Goal: Task Accomplishment & Management: Use online tool/utility

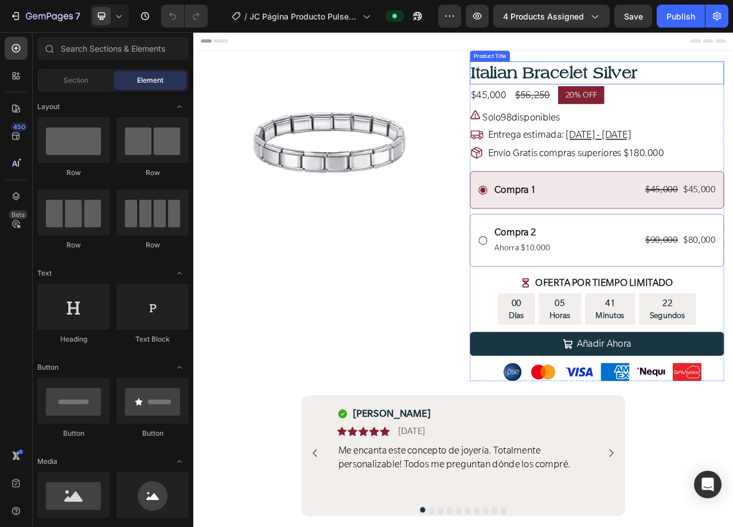
click at [567, 77] on h1 "Italian Bracelet Silver" at bounding box center [708, 83] width 324 height 29
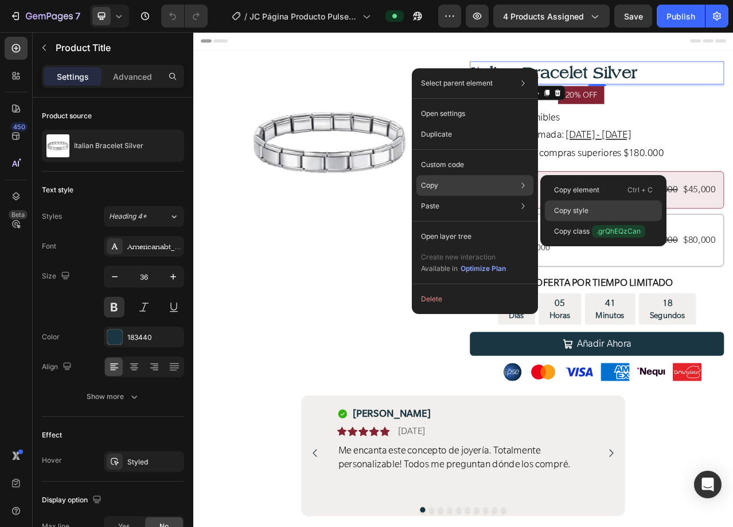
click at [577, 211] on p "Copy style" at bounding box center [571, 210] width 34 height 10
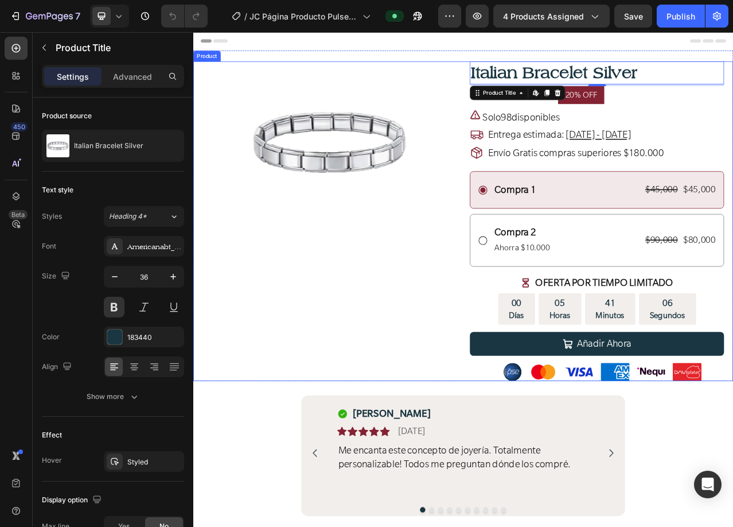
click at [517, 328] on div "Product Images Row" at bounding box center [367, 272] width 324 height 407
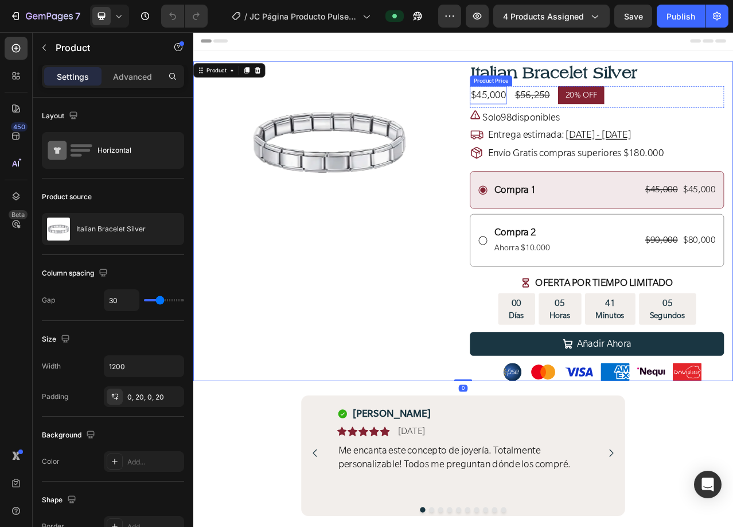
click at [576, 108] on div "$45,000" at bounding box center [569, 112] width 47 height 23
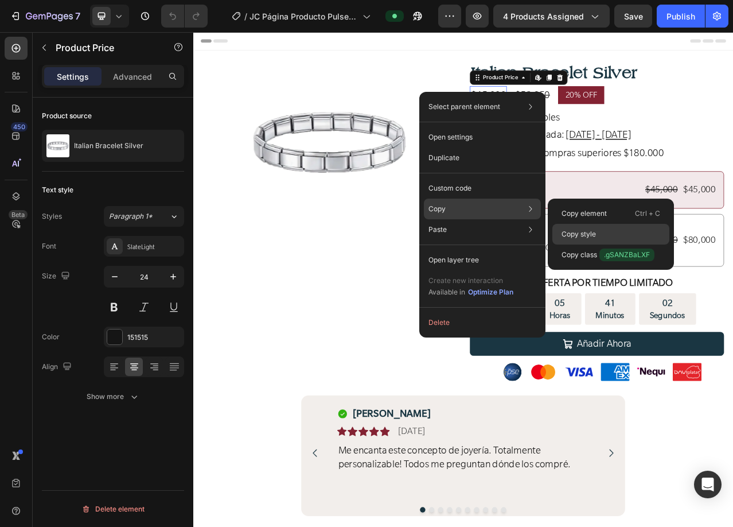
click at [594, 232] on p "Copy style" at bounding box center [579, 234] width 34 height 10
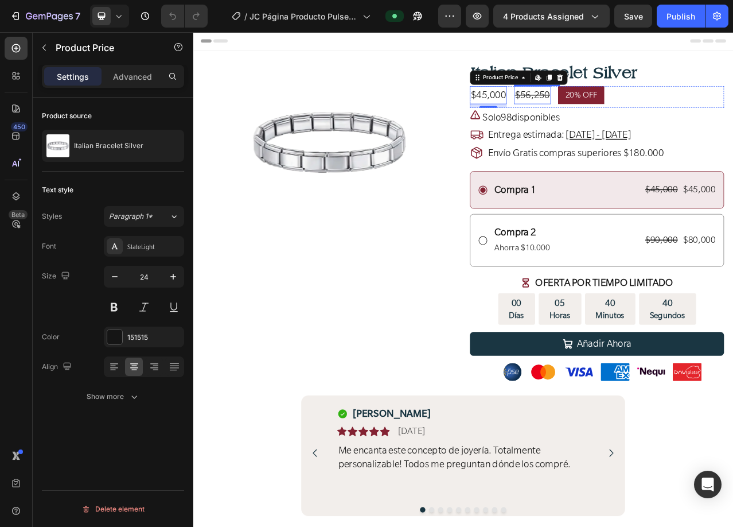
click at [627, 112] on div "$56,250" at bounding box center [625, 112] width 47 height 23
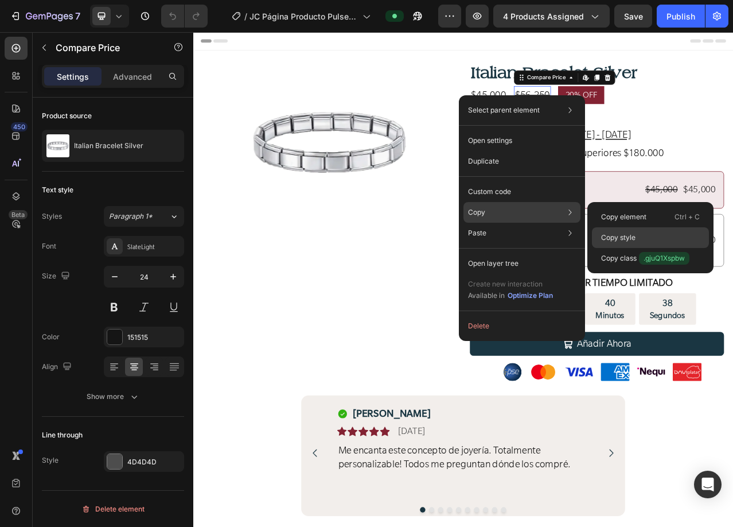
click at [622, 234] on p "Copy style" at bounding box center [618, 237] width 34 height 10
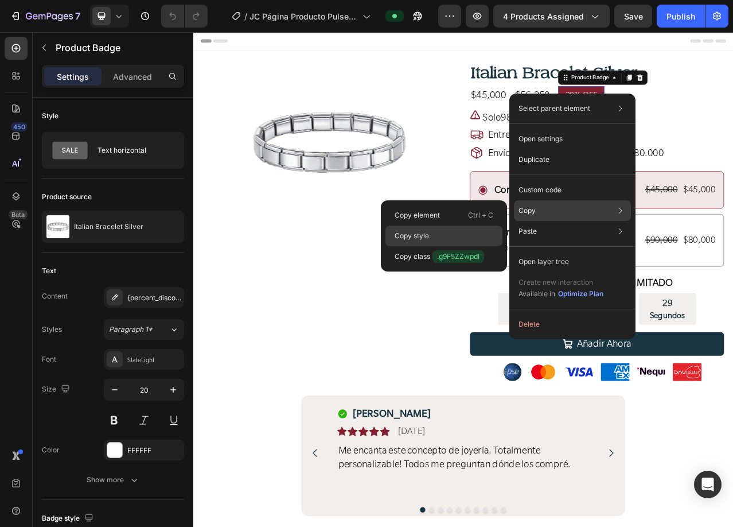
click at [436, 235] on div "Copy style" at bounding box center [443, 235] width 117 height 21
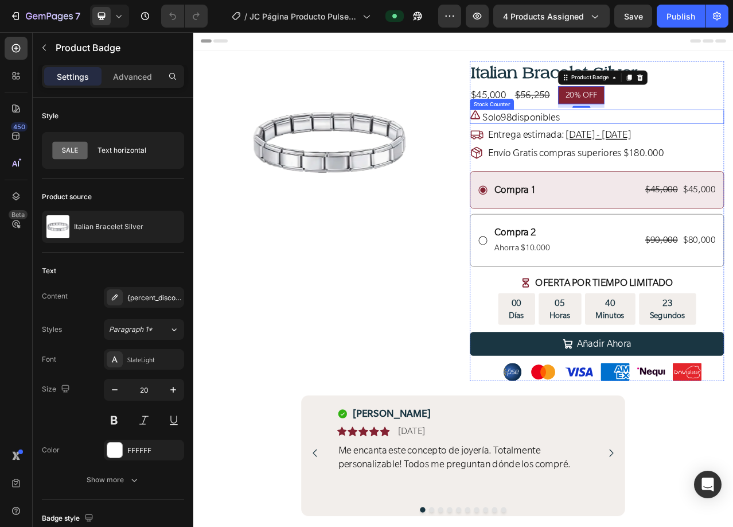
click at [622, 139] on p "Solo 98 disponibles" at bounding box center [611, 141] width 99 height 17
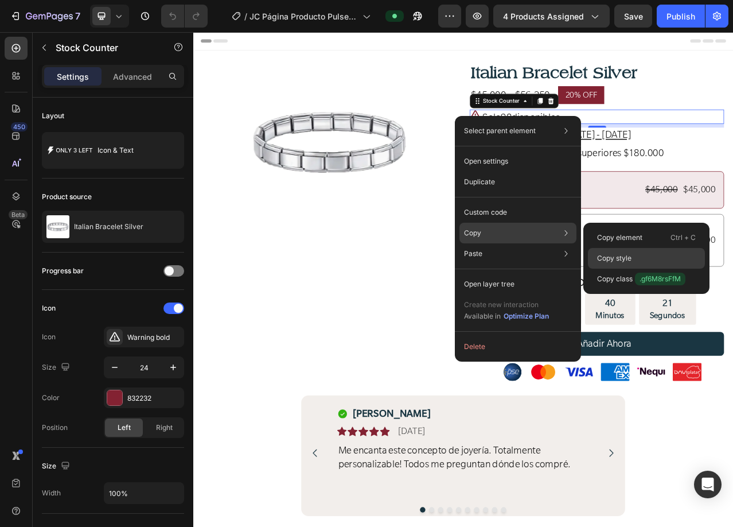
drag, startPoint x: 633, startPoint y: 259, endPoint x: 660, endPoint y: 241, distance: 32.8
click at [633, 259] on div "Copy style" at bounding box center [646, 258] width 117 height 21
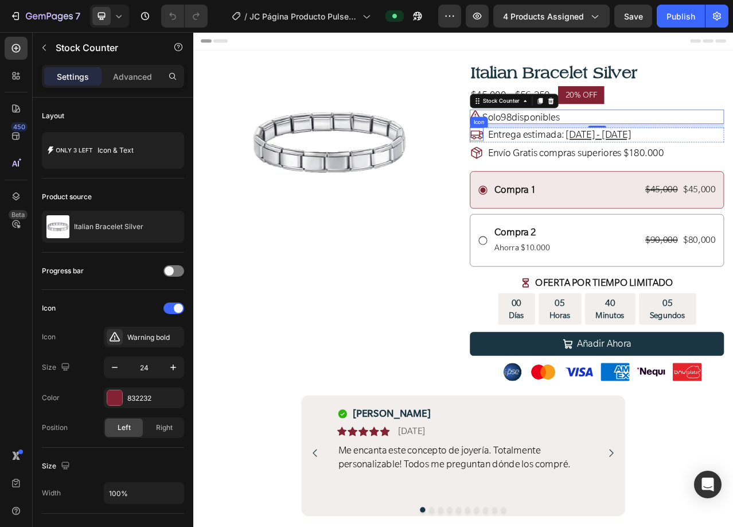
click at [551, 160] on icon at bounding box center [554, 162] width 17 height 17
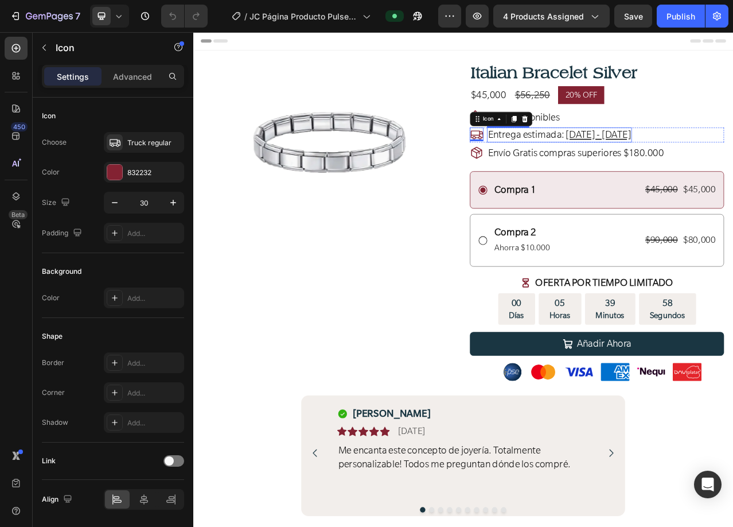
click at [639, 161] on span "Entrega estimada:" at bounding box center [618, 162] width 98 height 15
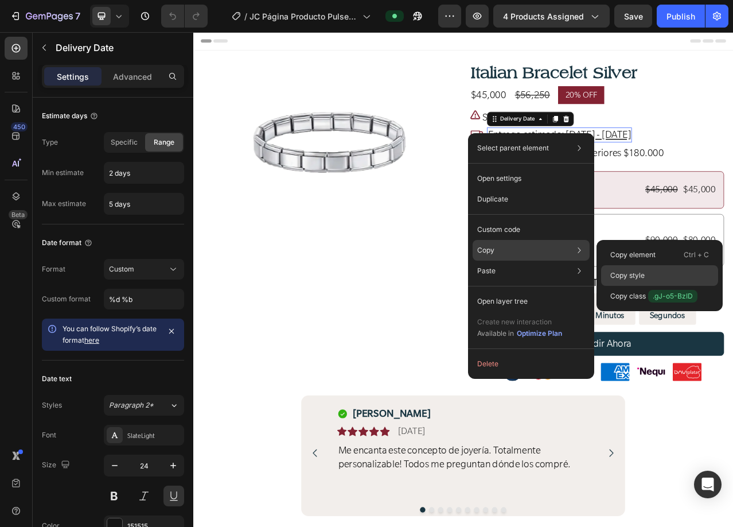
click at [630, 275] on p "Copy style" at bounding box center [627, 275] width 34 height 10
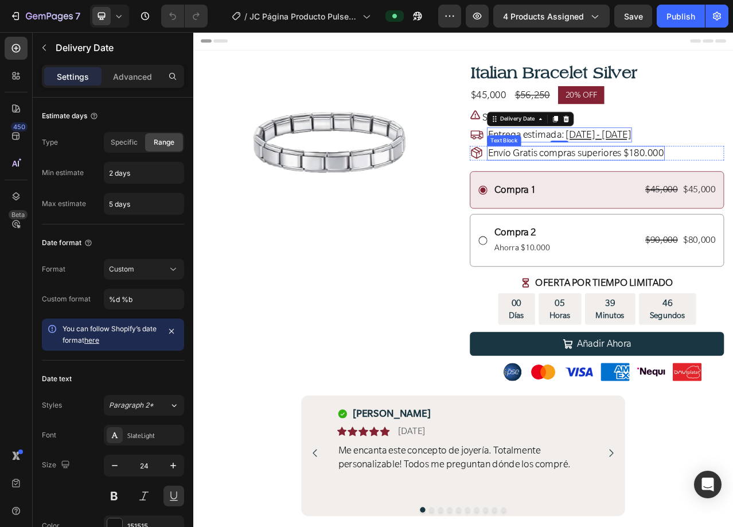
click at [694, 186] on span "Envío Gratis compras superiores $180.000" at bounding box center [681, 185] width 224 height 15
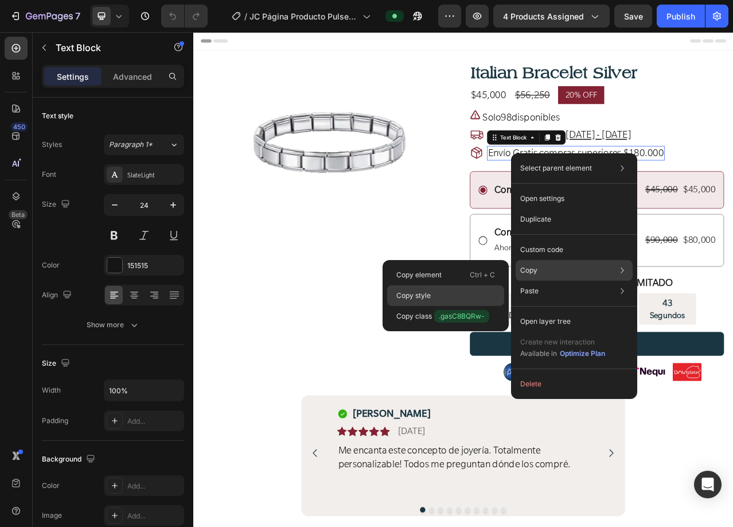
drag, startPoint x: 460, startPoint y: 293, endPoint x: 475, endPoint y: 297, distance: 15.4
click at [460, 293] on div "Copy style" at bounding box center [445, 295] width 117 height 21
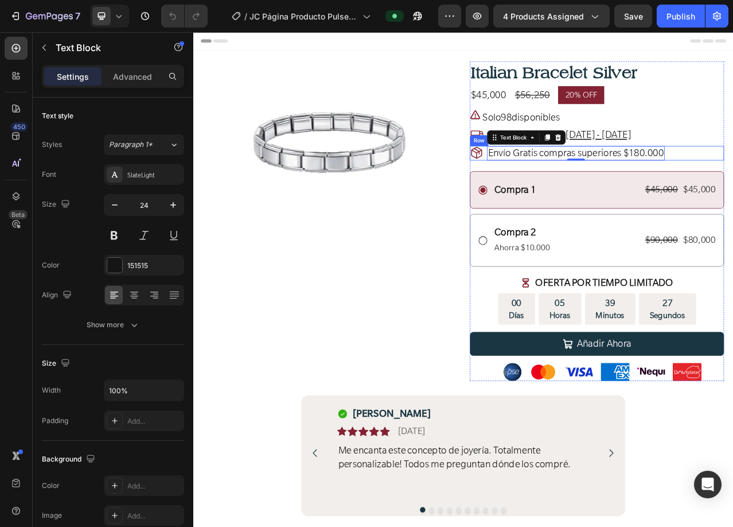
click at [733, 189] on div "Icon Envío Gratis compras superiores $180.000 Text Block 0 Row" at bounding box center [708, 186] width 324 height 19
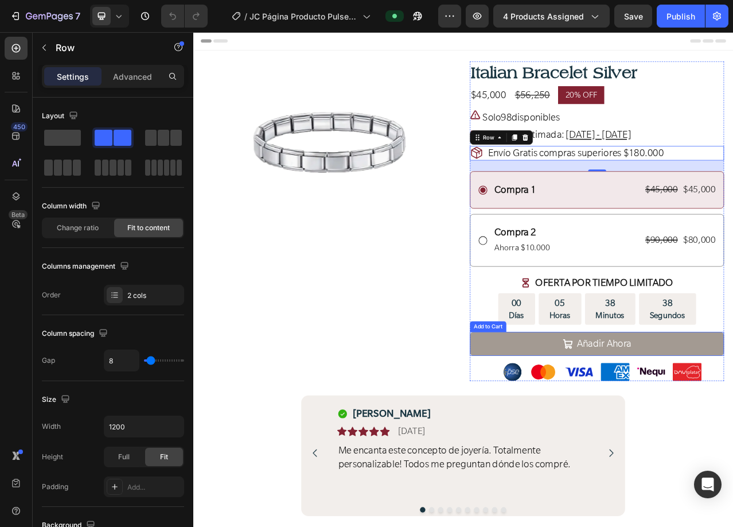
click at [551, 427] on button "Añadir Ahora" at bounding box center [708, 429] width 324 height 30
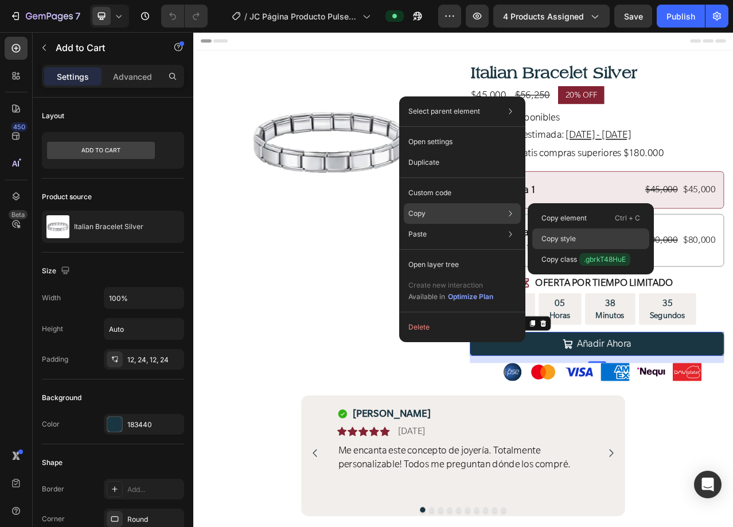
click at [586, 237] on div "Copy style" at bounding box center [590, 238] width 117 height 21
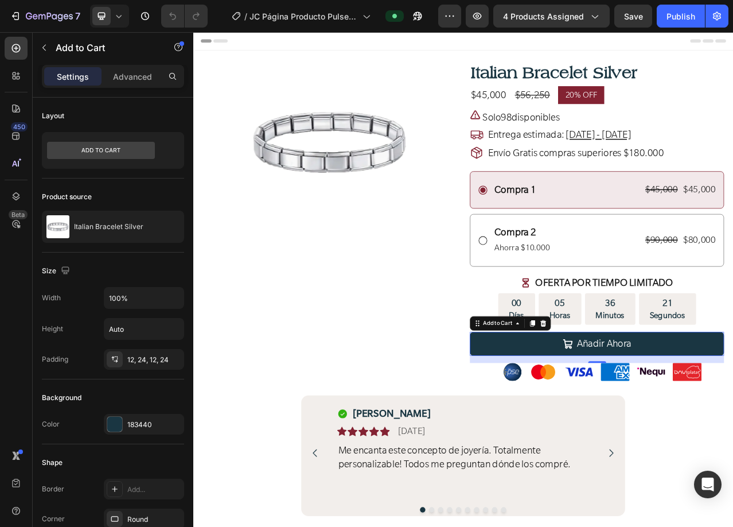
click at [703, 466] on div "16" at bounding box center [708, 462] width 11 height 9
click at [703, 463] on div "16" at bounding box center [708, 462] width 11 height 9
click at [652, 466] on div "Image Image Image Row" at bounding box center [625, 465] width 158 height 23
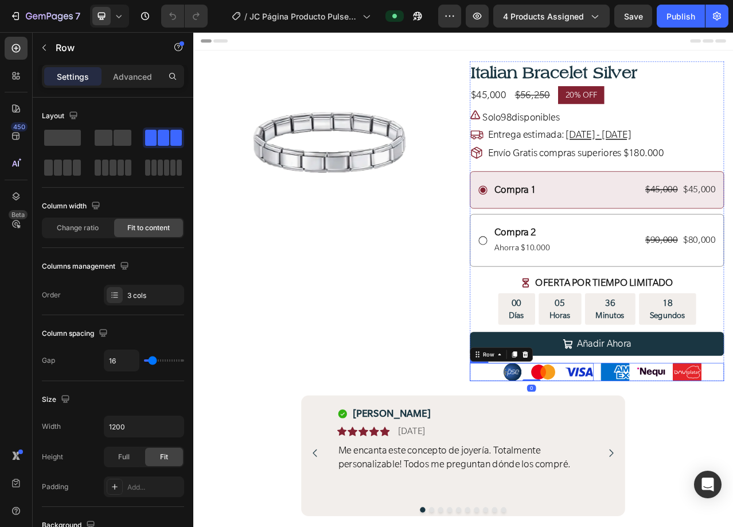
click at [699, 465] on div "Image Image Image Row 0 Image Image Image Row Row" at bounding box center [708, 465] width 324 height 23
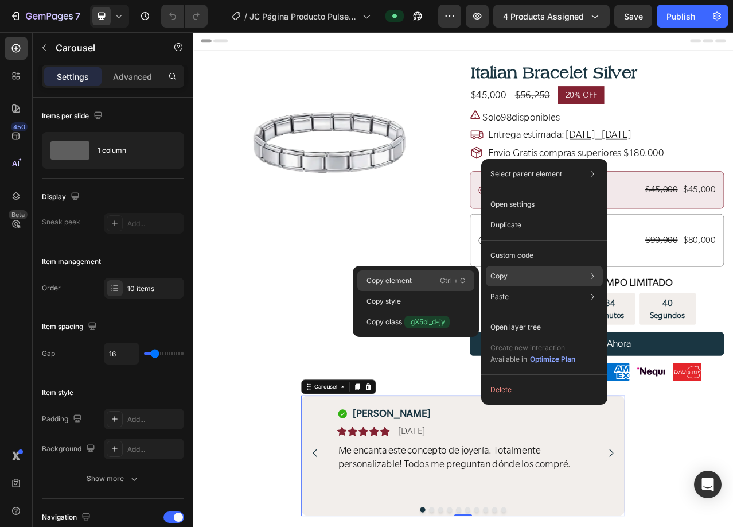
click at [393, 281] on p "Copy element" at bounding box center [389, 280] width 45 height 10
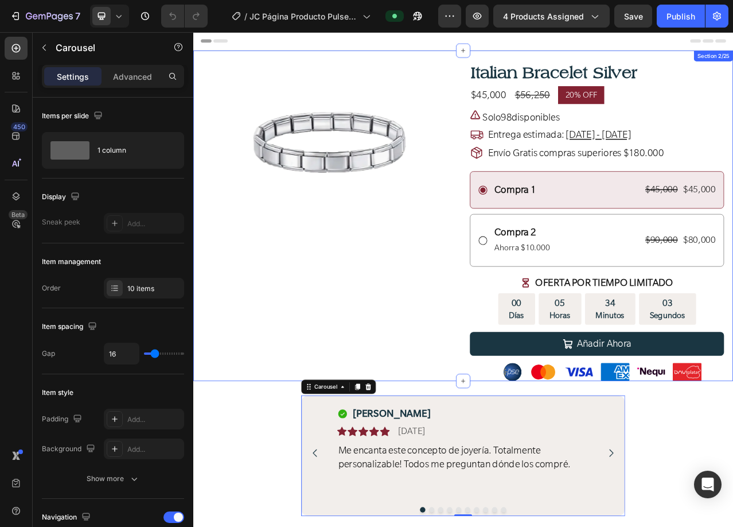
click at [568, 63] on div "Product Images Row Italian Bracelet Silver Product Title $45,000 Product Price …" at bounding box center [537, 266] width 688 height 421
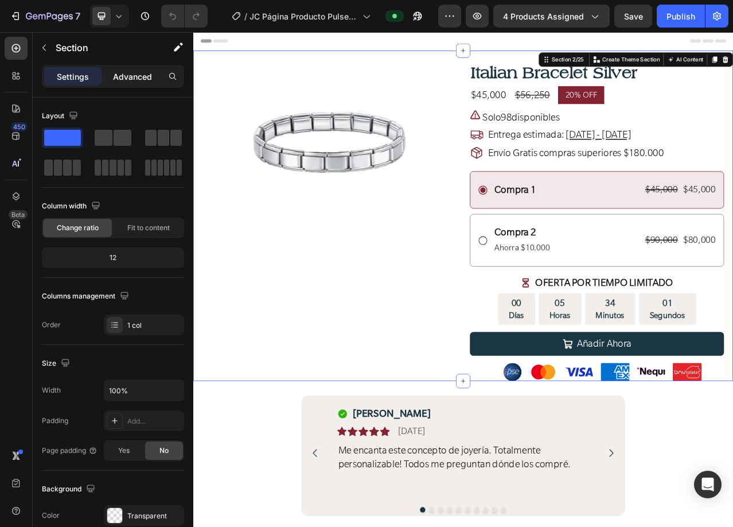
click at [138, 75] on p "Advanced" at bounding box center [132, 77] width 39 height 12
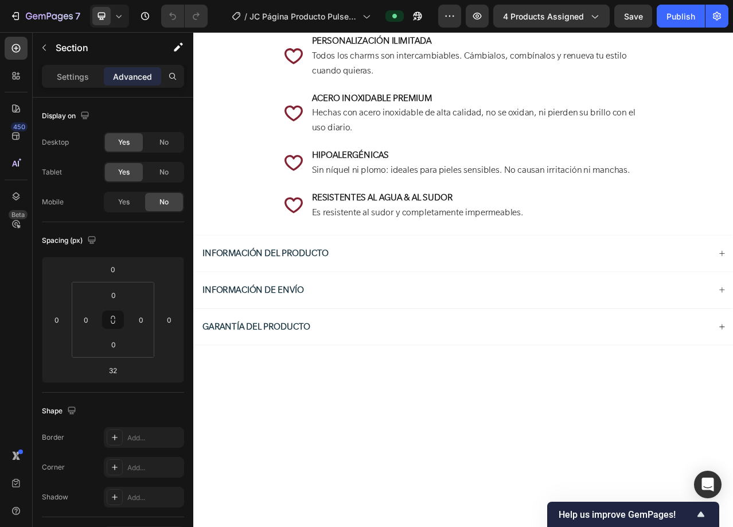
scroll to position [1033, 0]
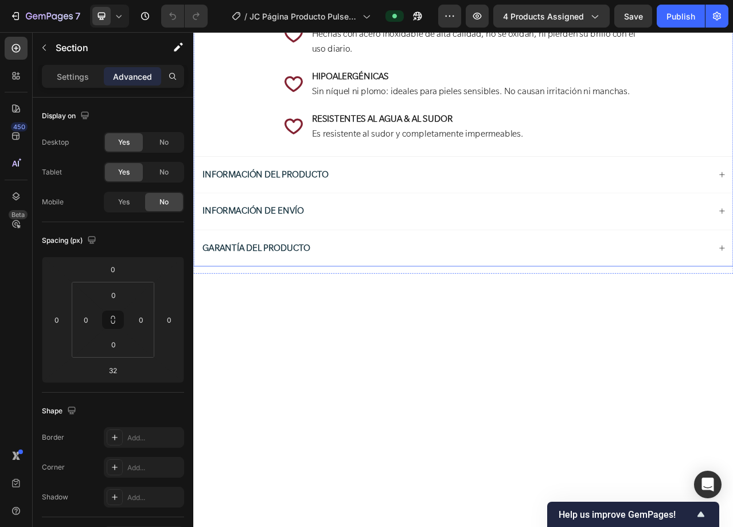
click at [218, 311] on div "Key Features Heading Icon PERSONALIZACIÓN ILIMITADA Todos los charms son interc…" at bounding box center [537, 113] width 688 height 438
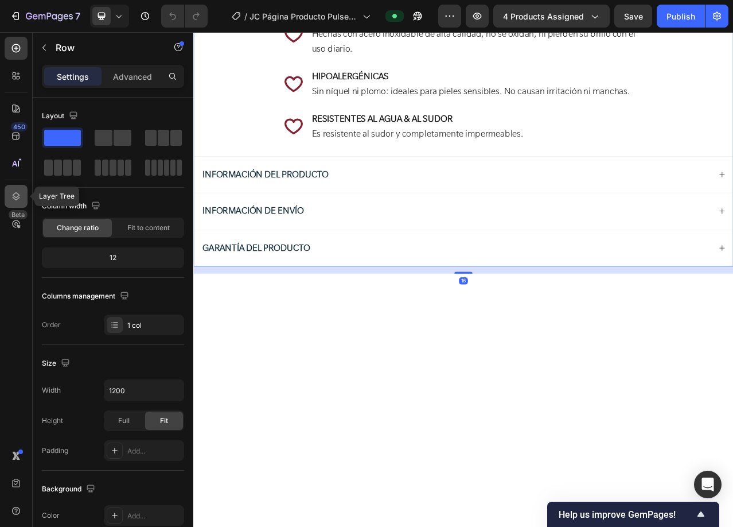
click at [14, 196] on icon at bounding box center [16, 196] width 7 height 8
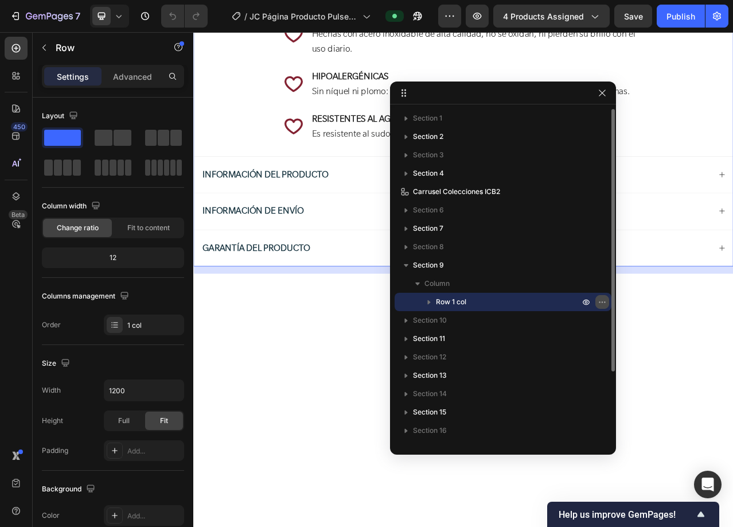
click at [598, 302] on icon "button" at bounding box center [602, 301] width 9 height 9
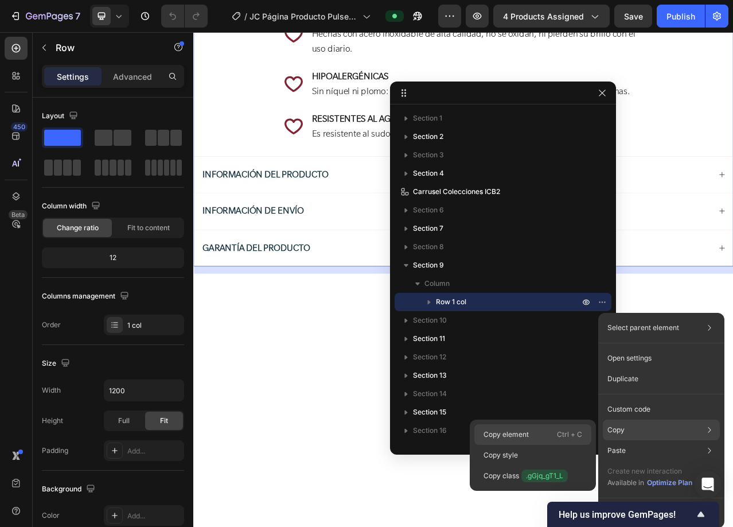
click at [541, 431] on div "Copy element Ctrl + C" at bounding box center [532, 434] width 117 height 21
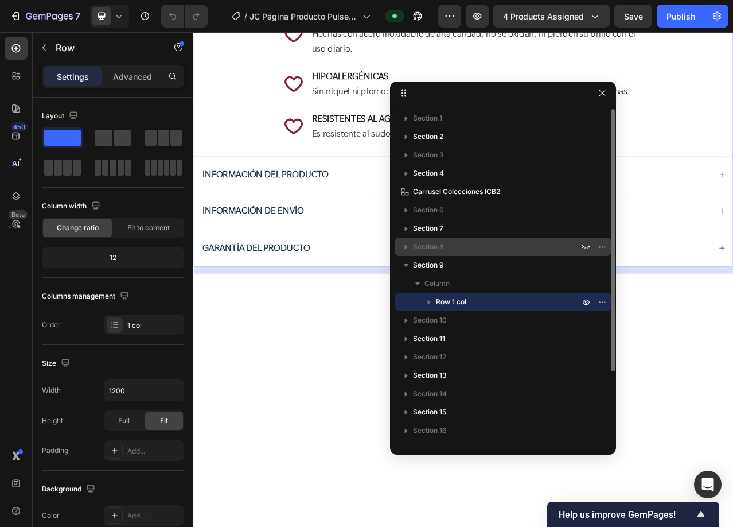
scroll to position [126, 0]
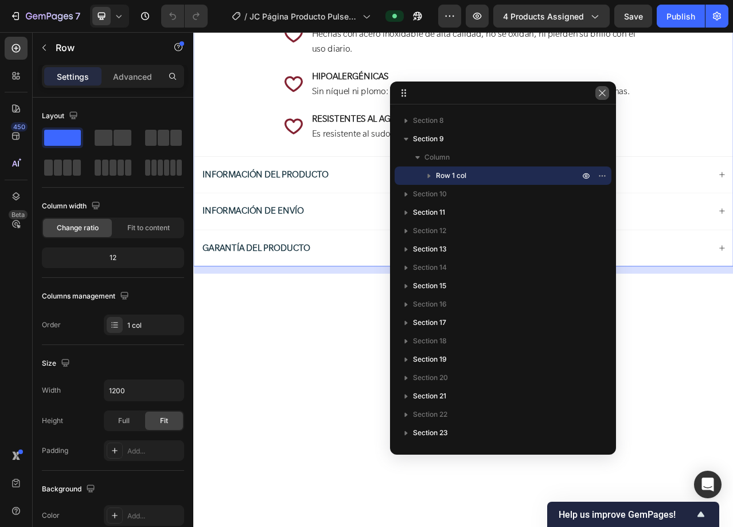
click at [601, 96] on icon "button" at bounding box center [602, 92] width 9 height 9
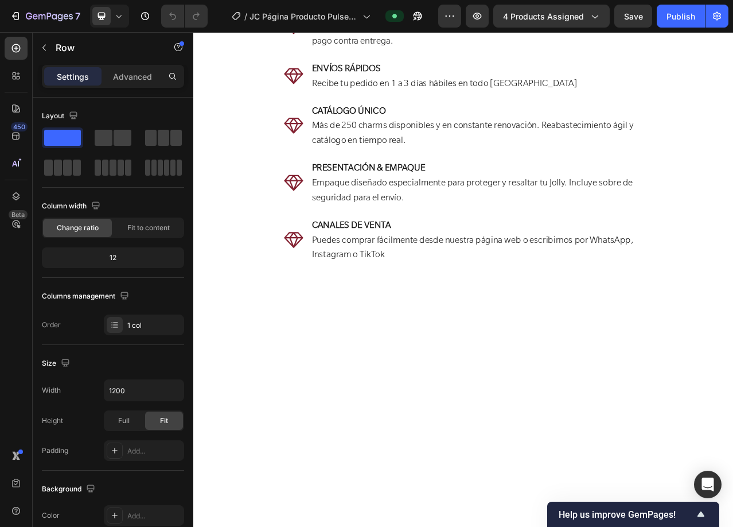
scroll to position [2295, 0]
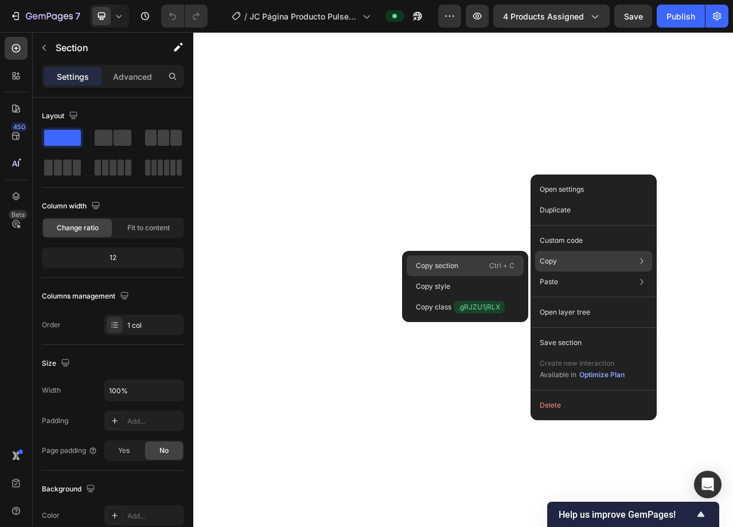
drag, startPoint x: 448, startPoint y: 263, endPoint x: 333, endPoint y: 294, distance: 119.4
click at [448, 263] on p "Copy section" at bounding box center [437, 265] width 42 height 10
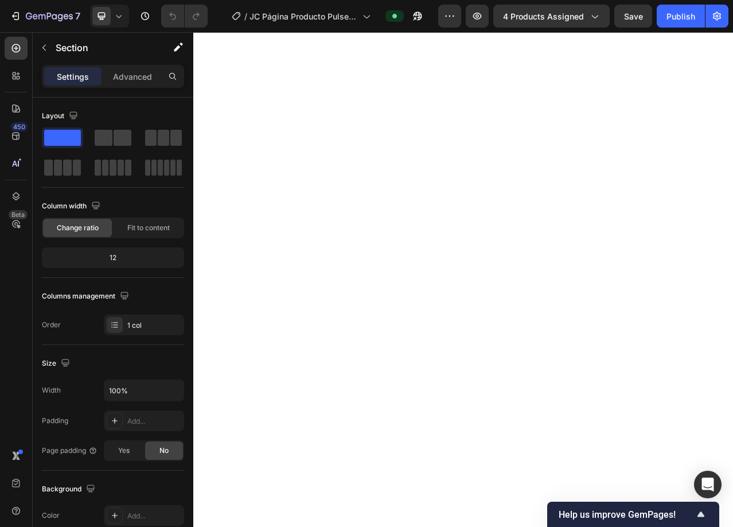
scroll to position [2467, 0]
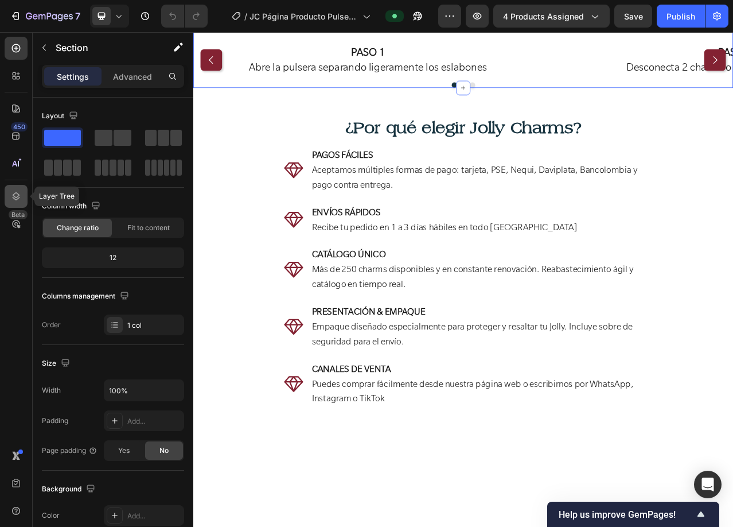
click at [20, 194] on icon at bounding box center [15, 195] width 11 height 11
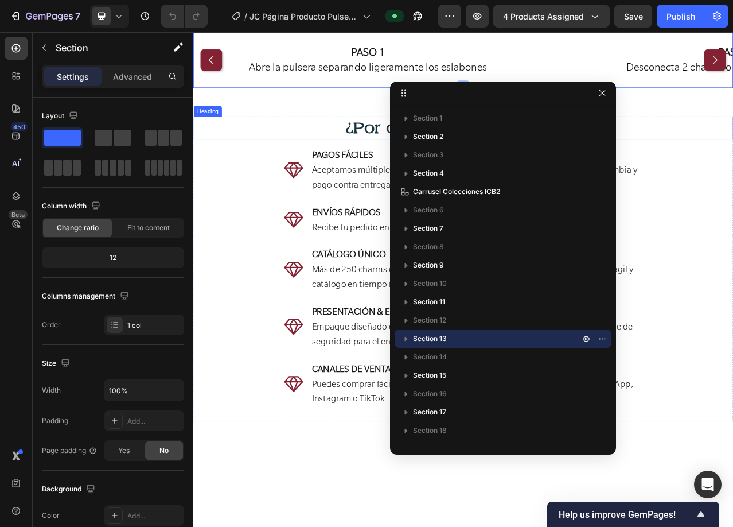
click at [409, 169] on h2 "¿Por qué elegir Jolly Charms?" at bounding box center [537, 154] width 688 height 29
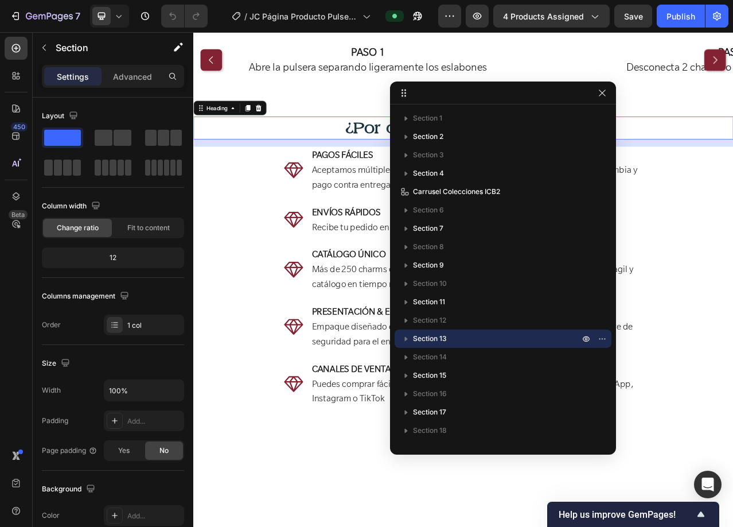
scroll to position [206, 0]
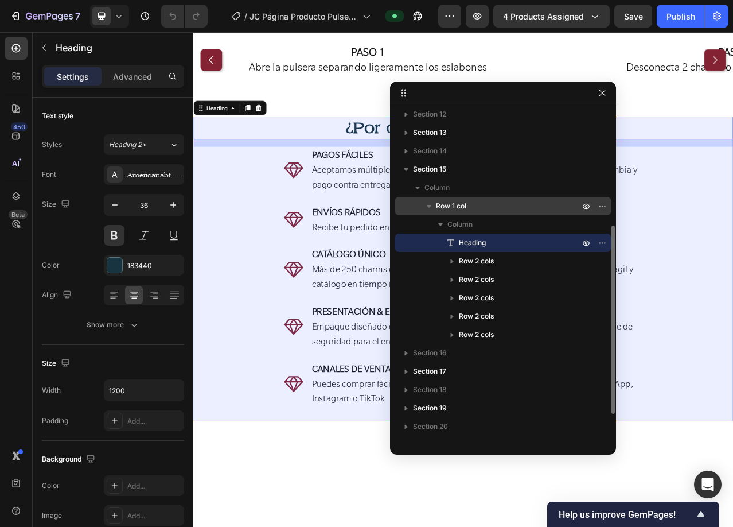
click at [545, 205] on p "Row 1 col" at bounding box center [509, 205] width 146 height 11
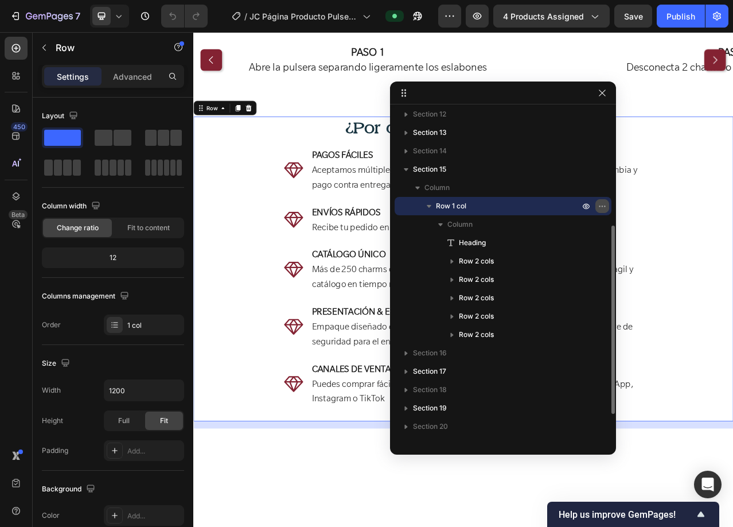
click at [600, 207] on icon "button" at bounding box center [599, 205] width 1 height 1
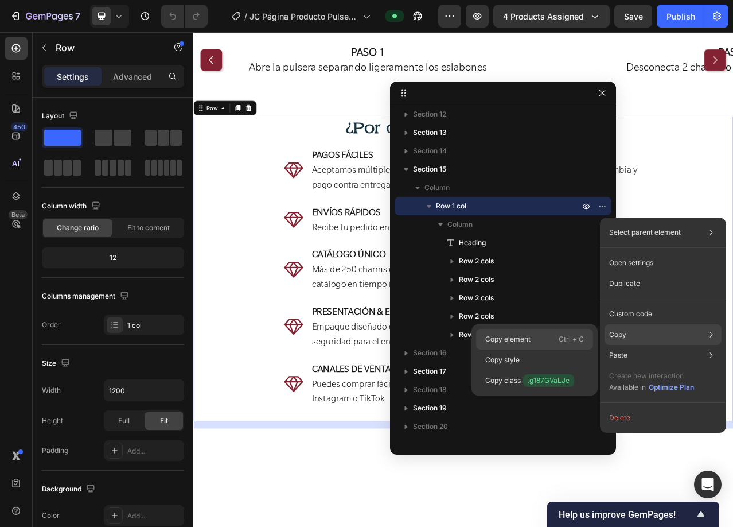
click at [511, 333] on div "Copy element Ctrl + C" at bounding box center [534, 339] width 117 height 21
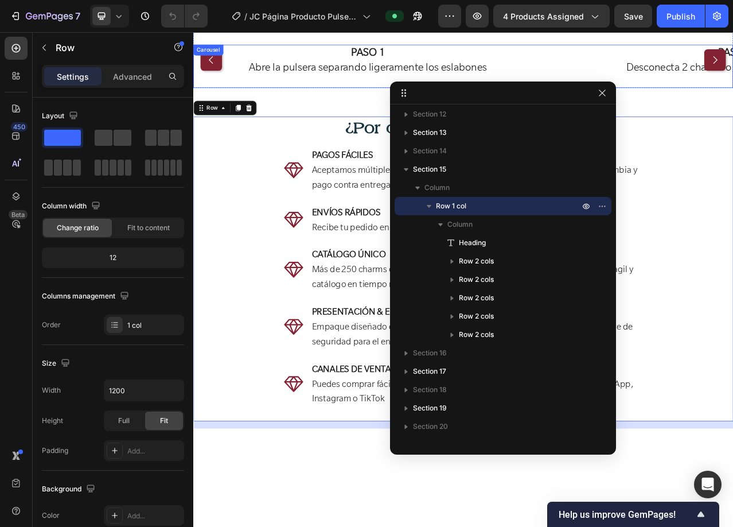
click at [235, 103] on div "Image PASO 1 Abre la pulsera separando ligeramente los eslabones Text Block Ima…" at bounding box center [537, 75] width 688 height 55
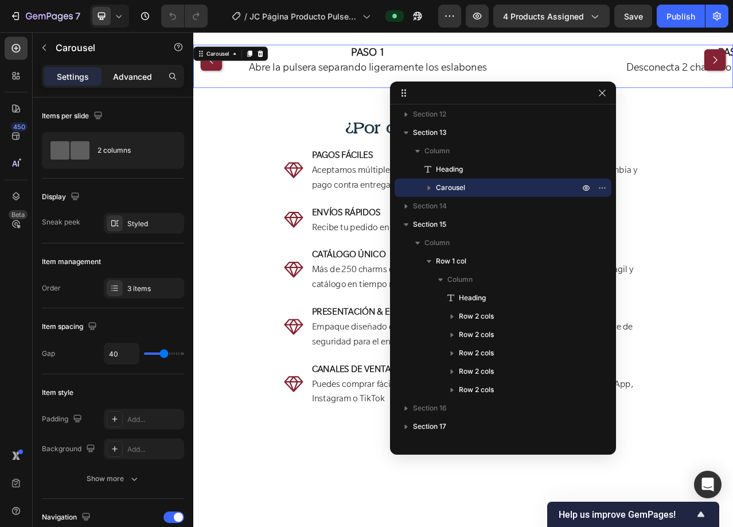
click at [131, 76] on p "Advanced" at bounding box center [132, 77] width 39 height 12
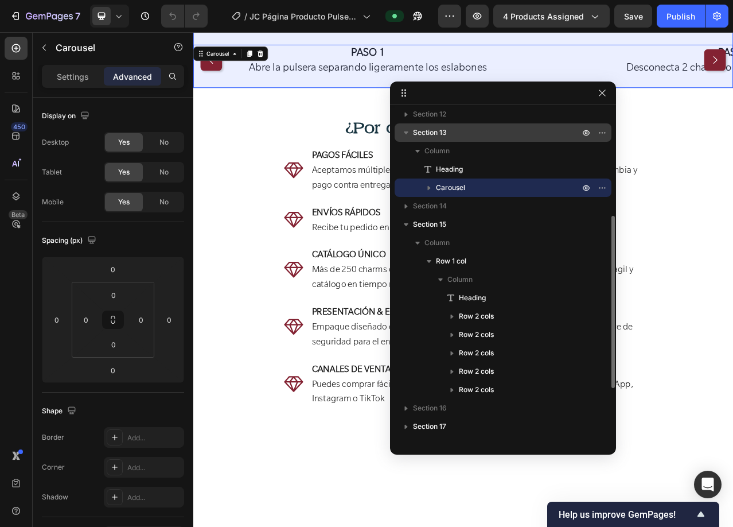
click at [466, 130] on p "Section 13" at bounding box center [497, 132] width 169 height 11
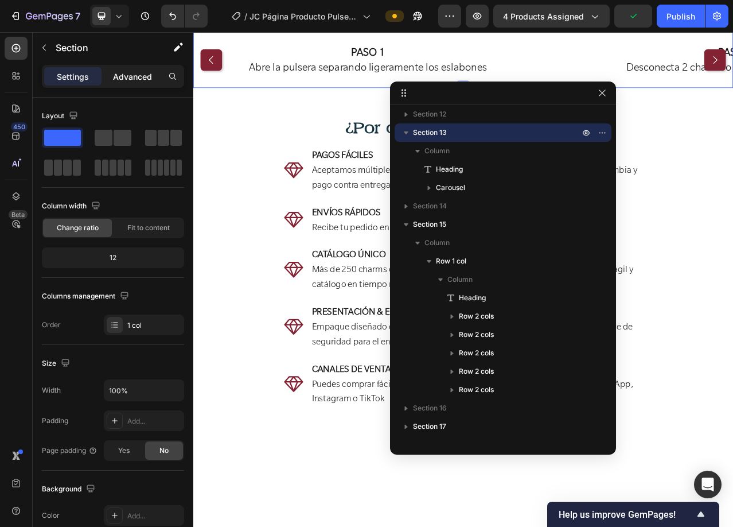
click at [134, 75] on p "Advanced" at bounding box center [132, 77] width 39 height 12
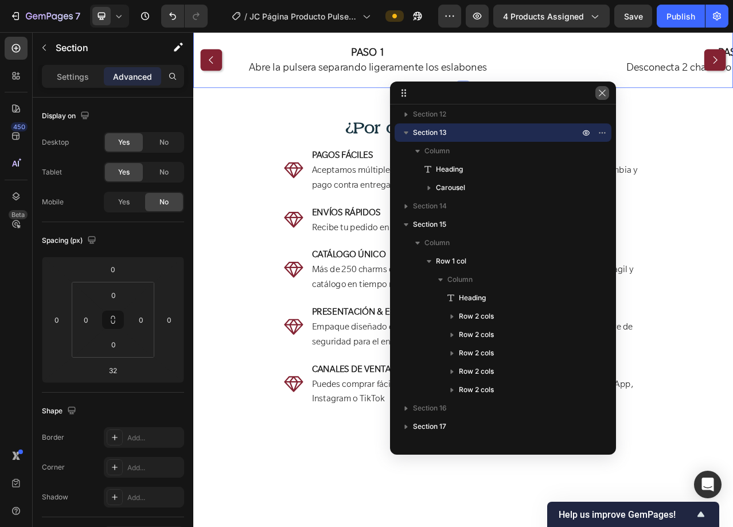
drag, startPoint x: 607, startPoint y: 95, endPoint x: 527, endPoint y: 83, distance: 81.2
click at [607, 95] on button "button" at bounding box center [602, 93] width 14 height 14
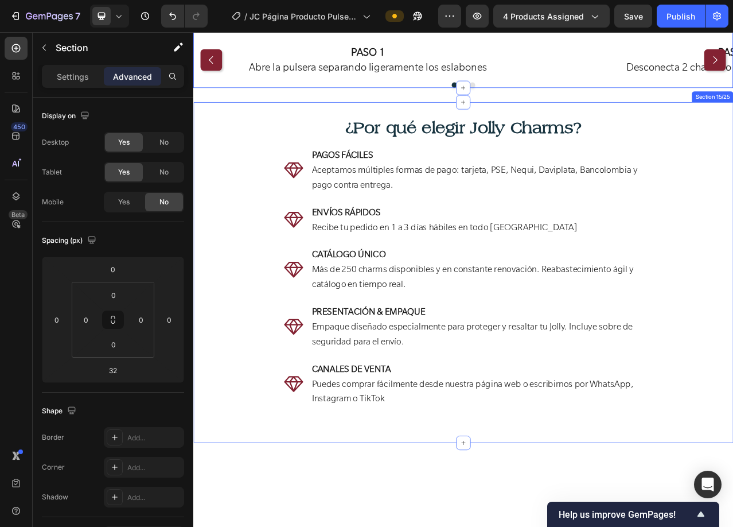
click at [566, 383] on div "¿Por qué elegir Jolly Charms? Heading Icon PAGOS FÁCILES Aceptamos múltiples fo…" at bounding box center [537, 339] width 688 height 434
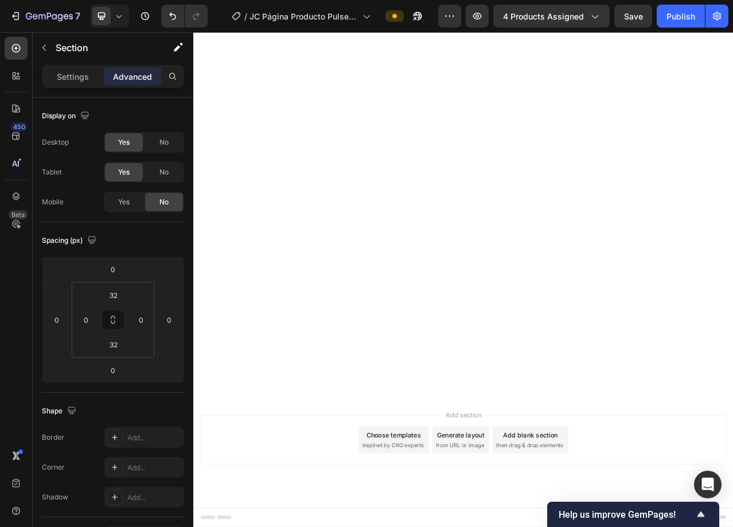
scroll to position [4073, 0]
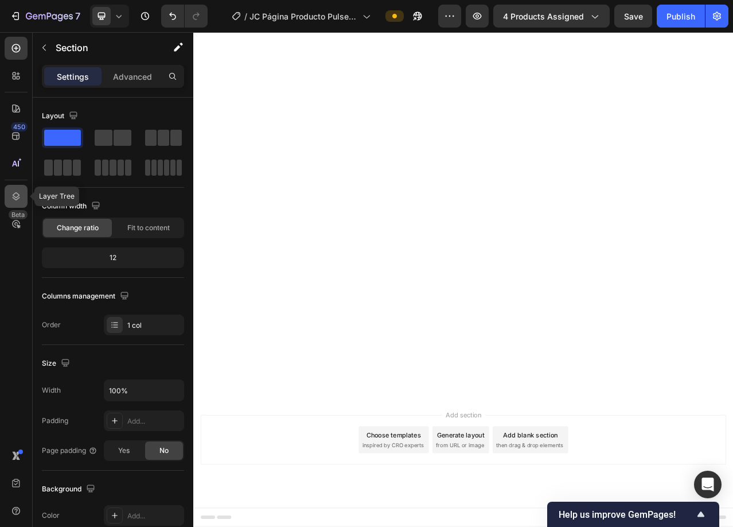
click at [11, 192] on icon at bounding box center [15, 195] width 11 height 11
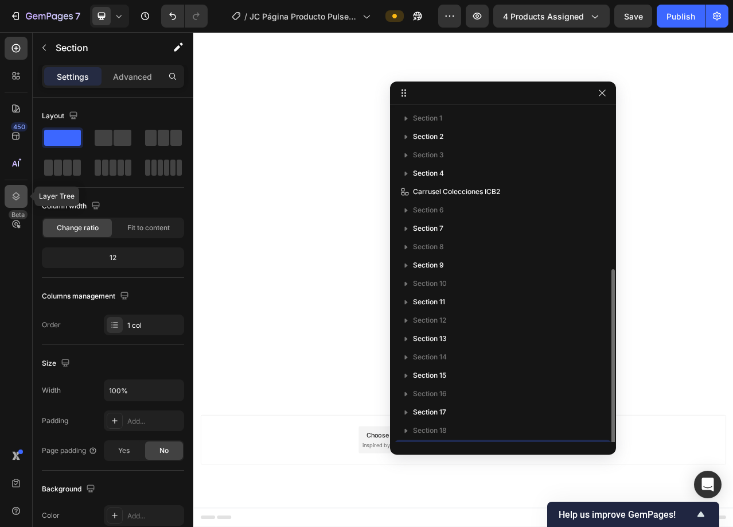
scroll to position [89, 0]
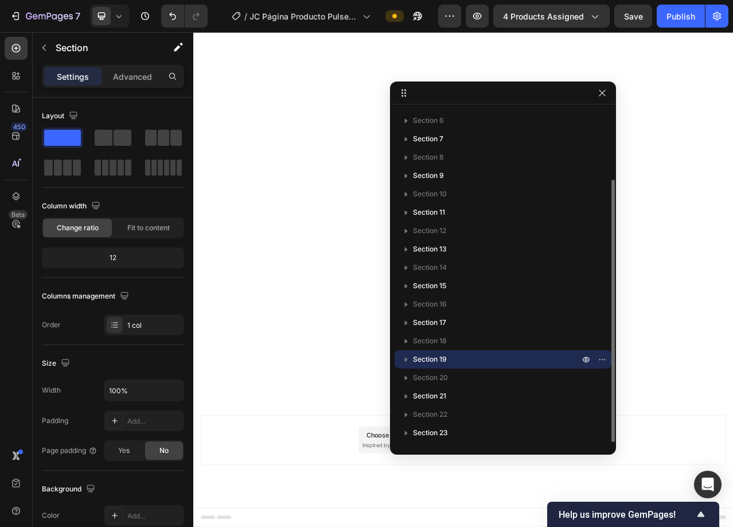
click at [404, 361] on icon "button" at bounding box center [405, 358] width 11 height 11
click at [602, 360] on icon "button" at bounding box center [602, 359] width 1 height 1
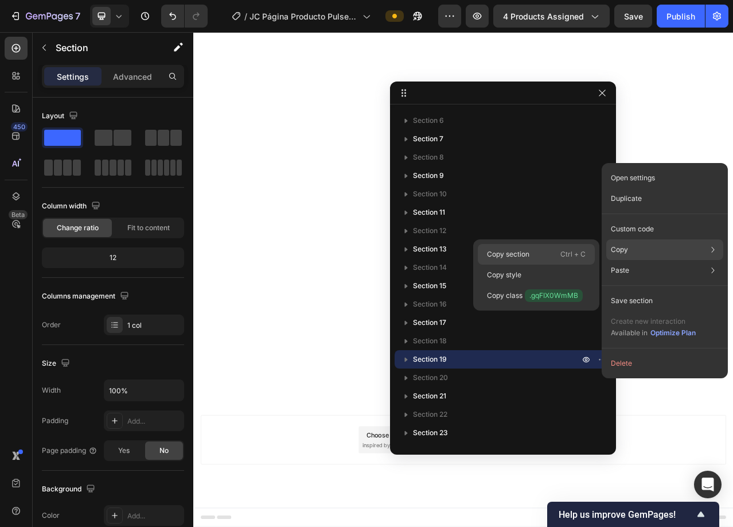
click at [532, 254] on div "Copy section Ctrl + C" at bounding box center [536, 254] width 117 height 21
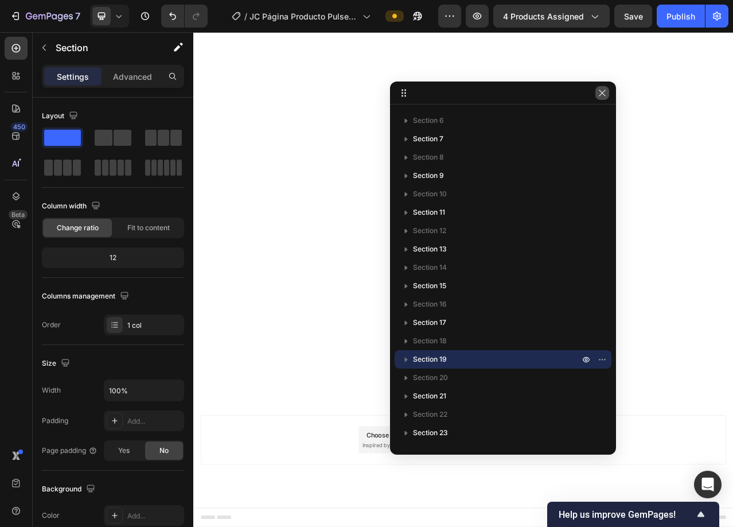
click at [598, 91] on icon "button" at bounding box center [602, 92] width 9 height 9
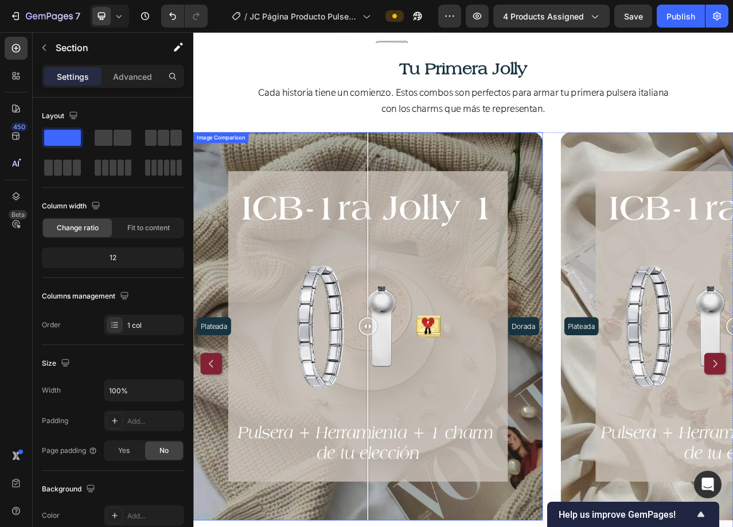
scroll to position [3508, 0]
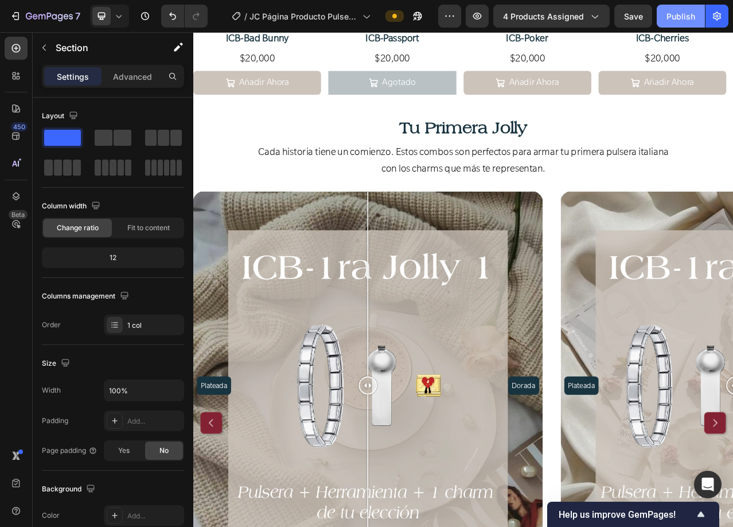
click at [683, 24] on button "Publish" at bounding box center [681, 16] width 48 height 23
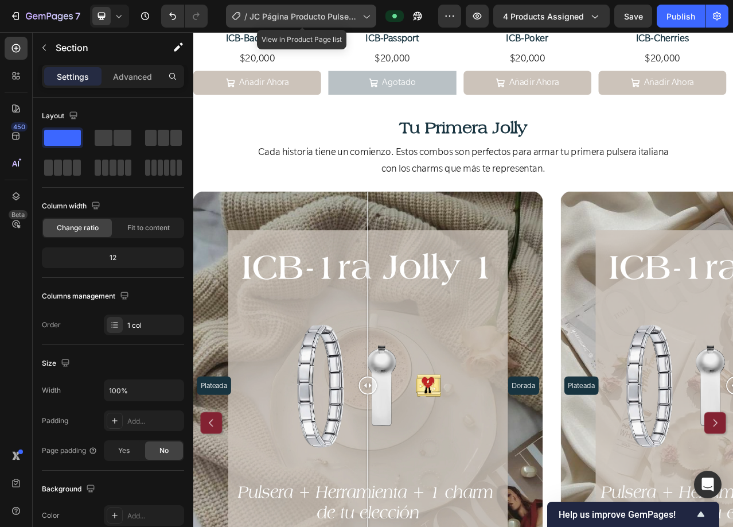
click at [337, 21] on span "JC Página Producto Pulsera Italiana [DATE]" at bounding box center [304, 16] width 108 height 12
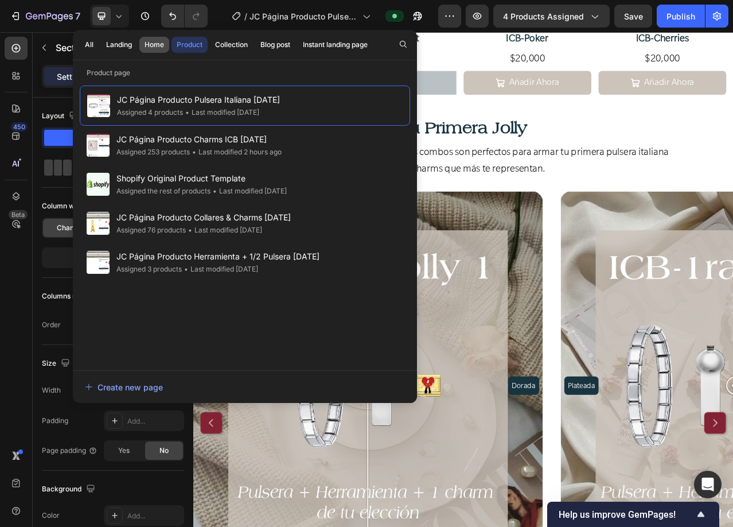
click at [149, 42] on div "Home" at bounding box center [155, 45] width 20 height 10
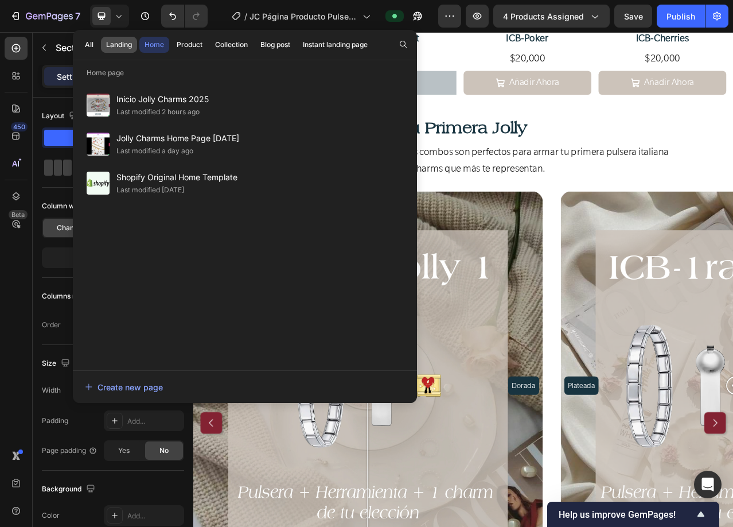
click at [119, 46] on div "Landing" at bounding box center [119, 45] width 26 height 10
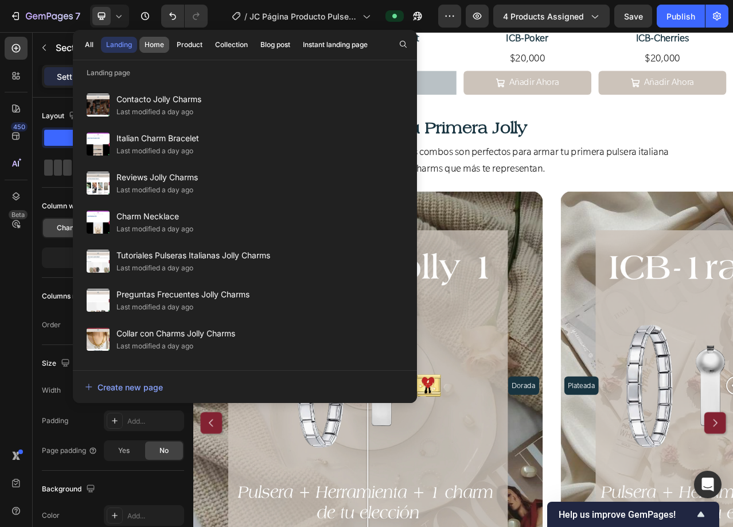
click at [157, 44] on div "Home" at bounding box center [155, 45] width 20 height 10
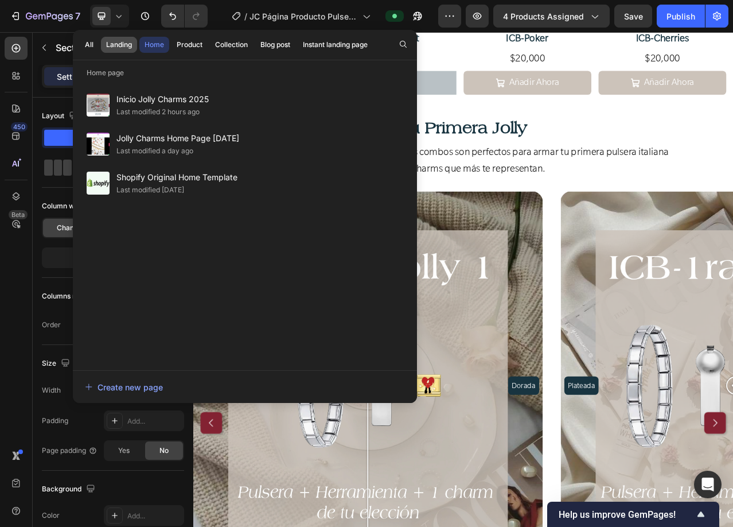
click at [120, 42] on div "Landing" at bounding box center [119, 45] width 26 height 10
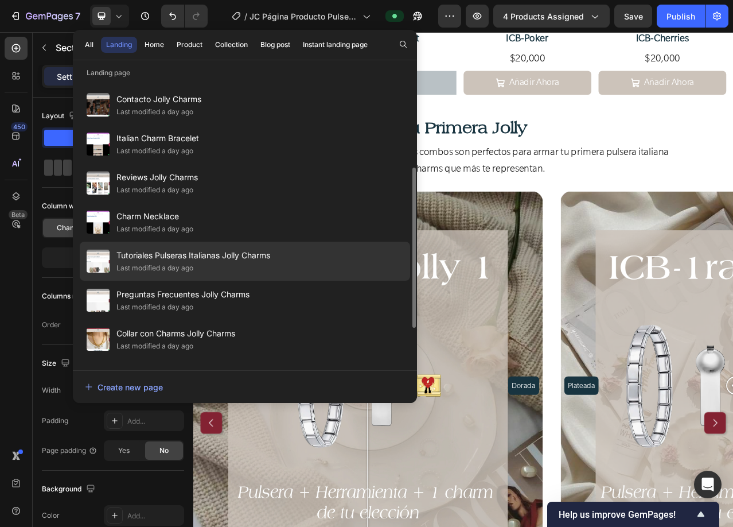
scroll to position [115, 0]
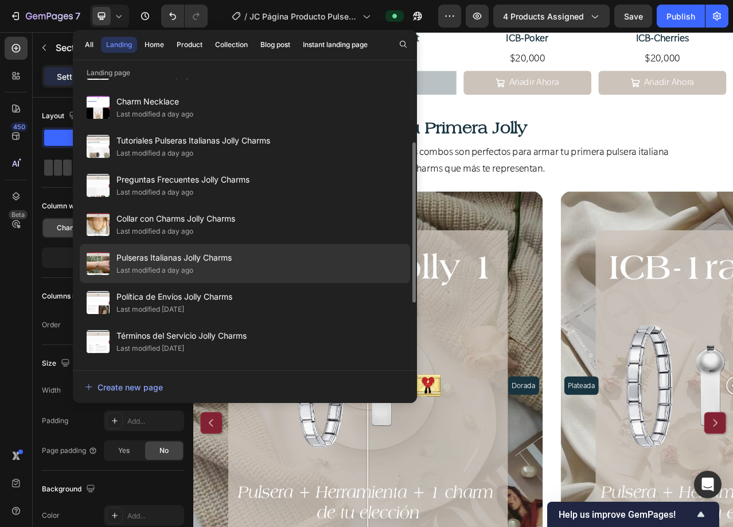
click at [139, 262] on span "Pulseras Italianas Jolly Charms" at bounding box center [173, 258] width 115 height 14
